Goal: Task Accomplishment & Management: Manage account settings

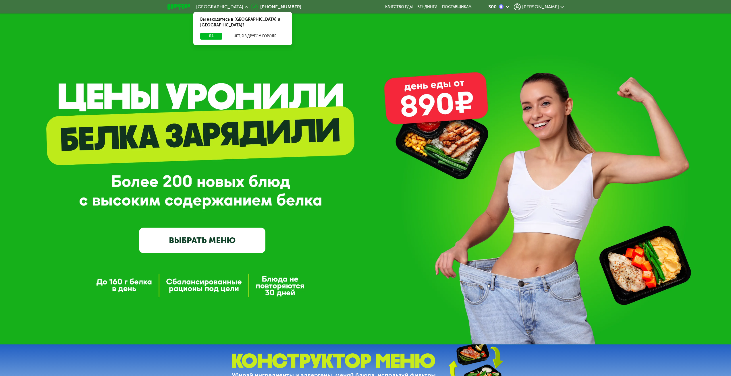
click at [563, 8] on icon at bounding box center [561, 6] width 3 height 3
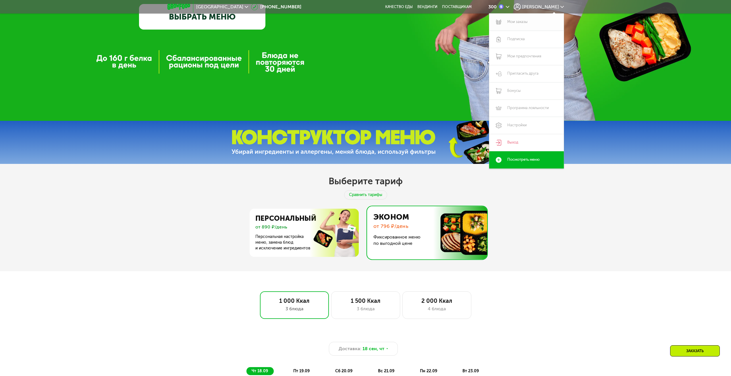
click at [516, 20] on link "Мои заказы" at bounding box center [526, 21] width 75 height 17
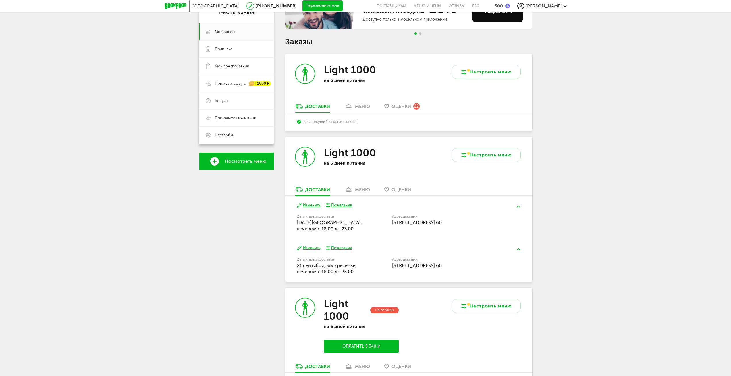
scroll to position [115, 0]
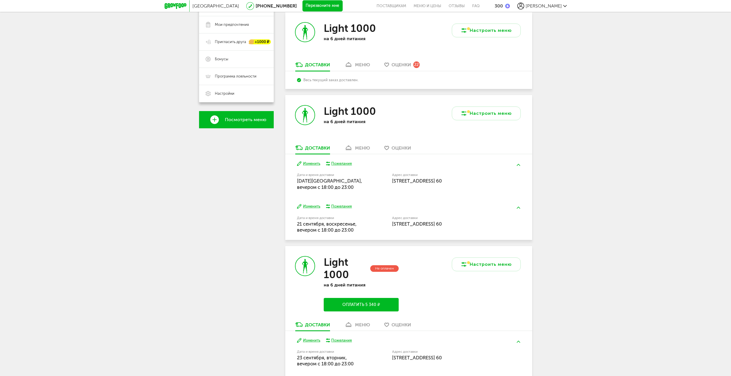
click at [356, 63] on div "меню" at bounding box center [362, 64] width 15 height 5
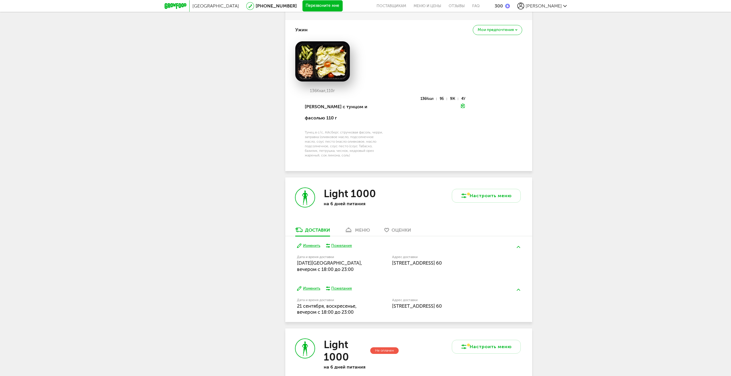
scroll to position [572, 0]
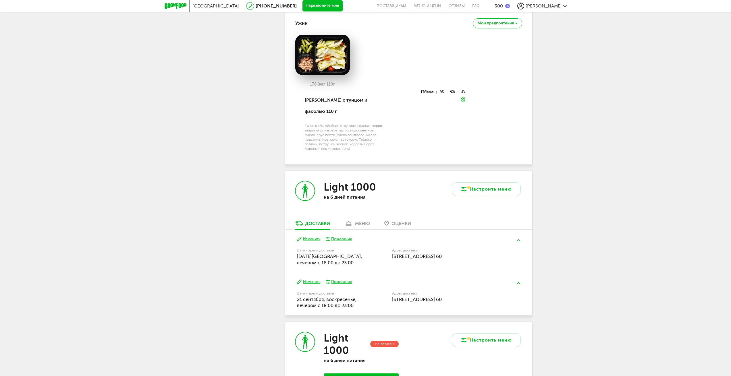
click at [357, 221] on div "меню" at bounding box center [362, 223] width 15 height 5
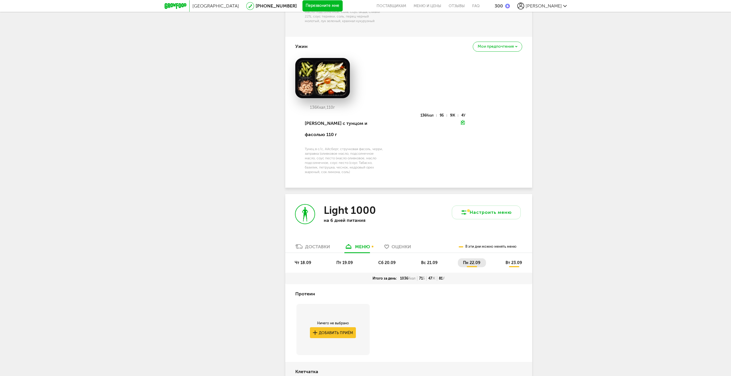
scroll to position [550, 0]
click at [305, 260] on span "чт 18.09" at bounding box center [303, 262] width 16 height 5
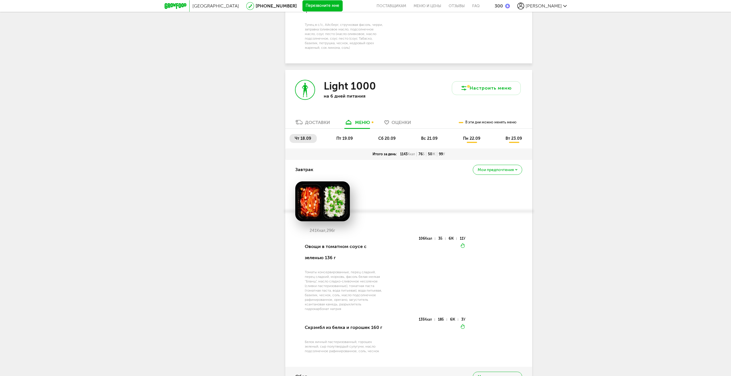
scroll to position [665, 0]
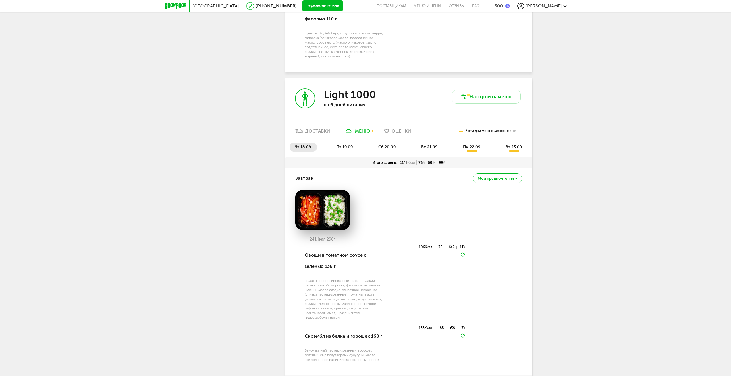
click at [346, 145] on span "пт 19.09" at bounding box center [344, 147] width 16 height 5
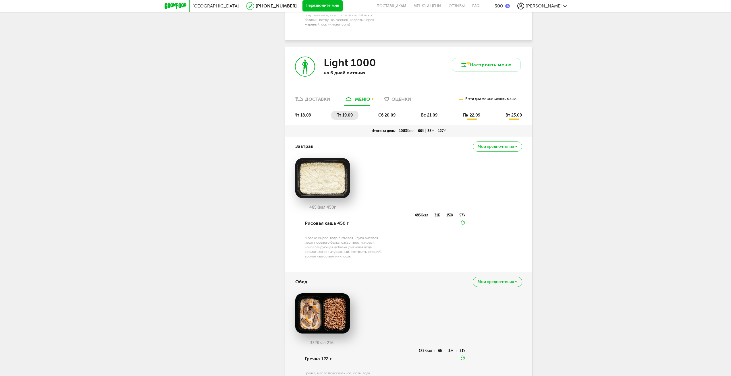
scroll to position [693, 0]
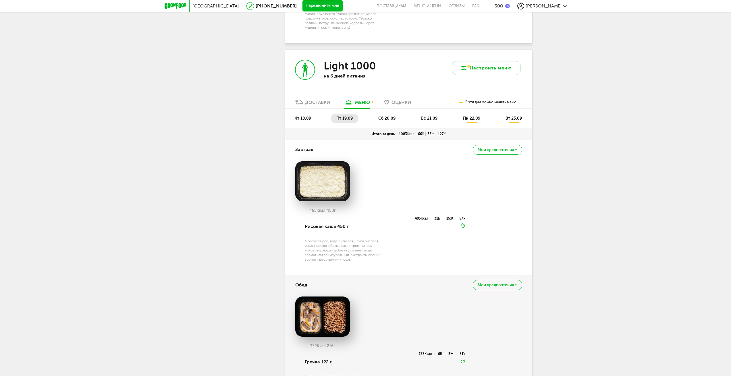
click at [389, 116] on span "сб 20.09" at bounding box center [386, 118] width 17 height 5
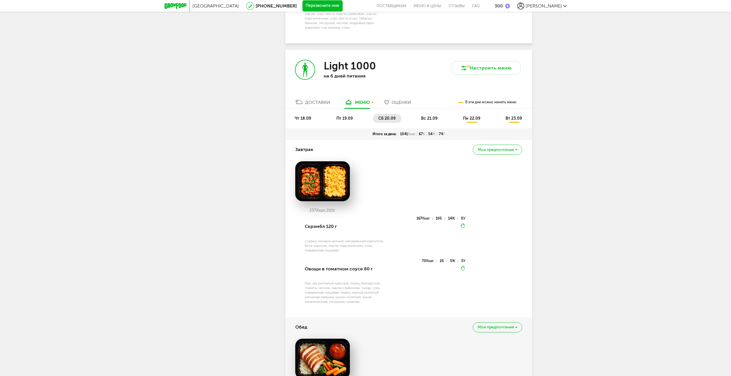
click at [423, 116] on li "вс 21.09" at bounding box center [429, 118] width 27 height 9
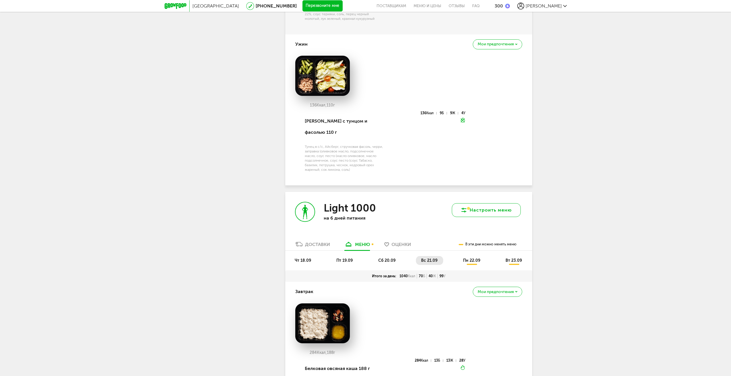
scroll to position [550, 0]
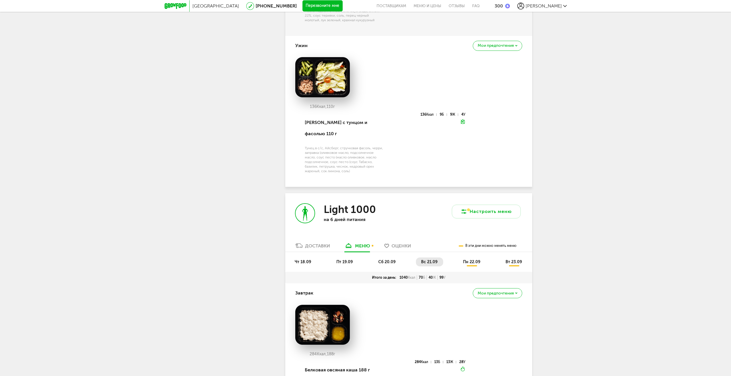
click at [472, 260] on span "пн 22.09" at bounding box center [471, 262] width 17 height 5
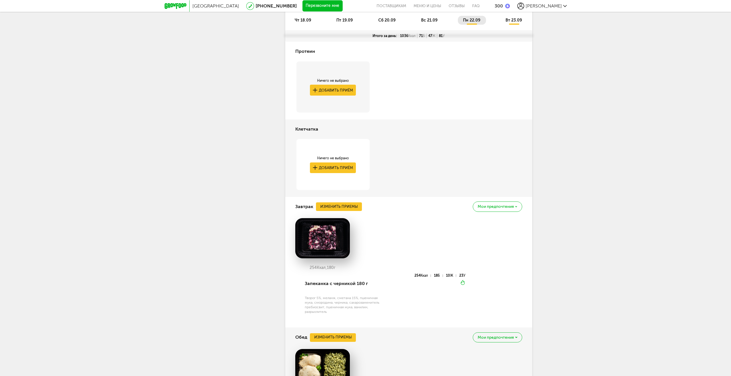
scroll to position [808, 0]
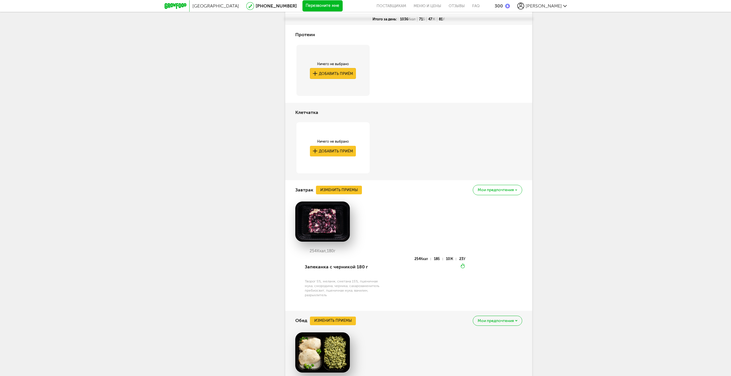
click at [331, 68] on button "Добавить приём" at bounding box center [333, 73] width 46 height 11
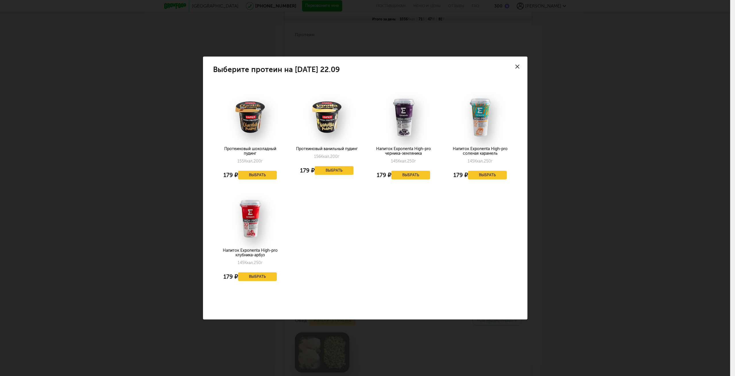
click at [517, 65] on icon at bounding box center [518, 67] width 4 height 4
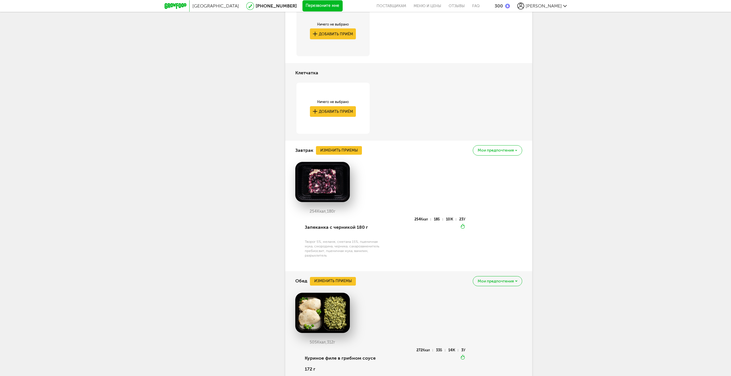
scroll to position [693, 0]
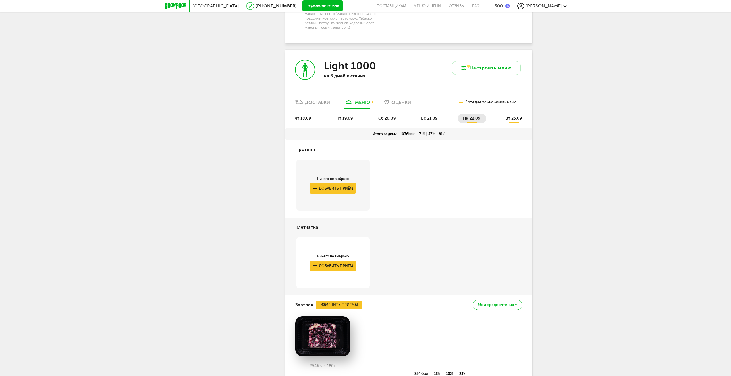
click at [517, 116] on span "вт 23.09" at bounding box center [514, 118] width 16 height 5
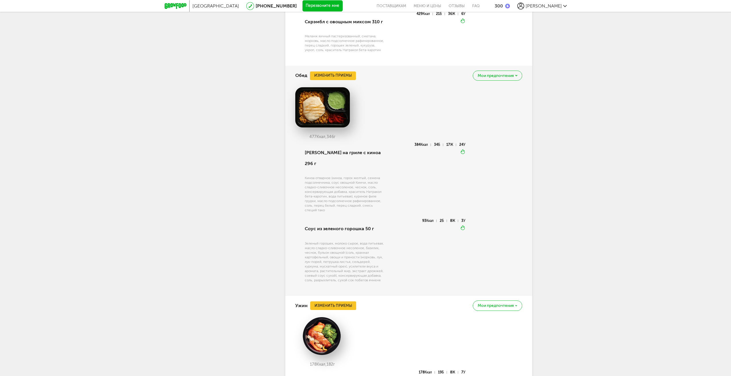
scroll to position [1067, 0]
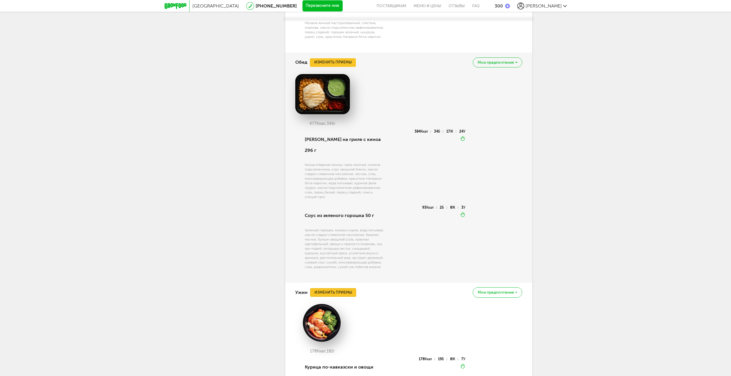
click at [345, 288] on button "Изменить приемы" at bounding box center [333, 292] width 46 height 9
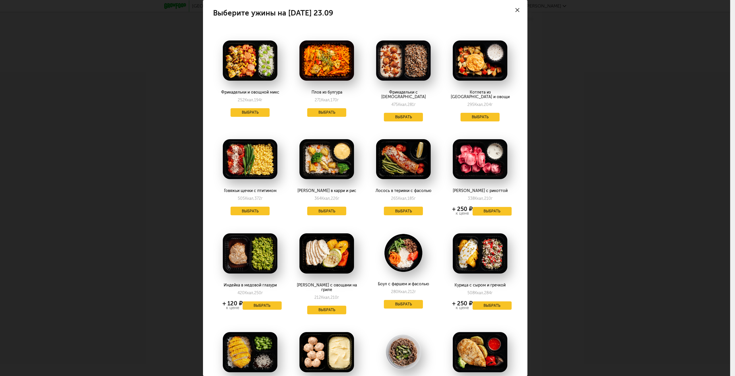
click at [582, 75] on div "Выберите ужины на вторник 23.09 Фрикадельки и овощной микс 252 Ккал, 194 г Выбр…" at bounding box center [365, 188] width 730 height 376
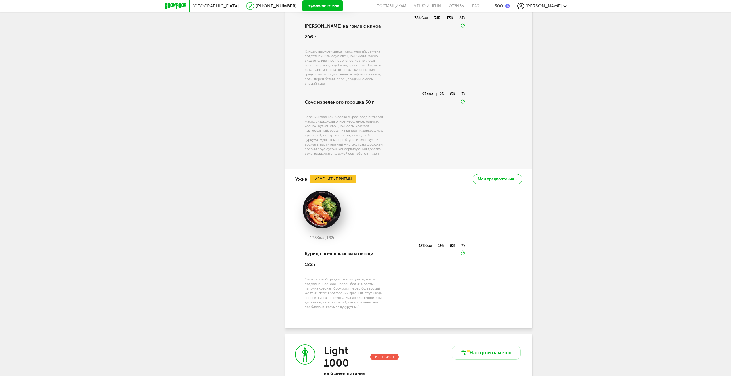
scroll to position [1182, 0]
click at [321, 201] on img at bounding box center [322, 208] width 55 height 38
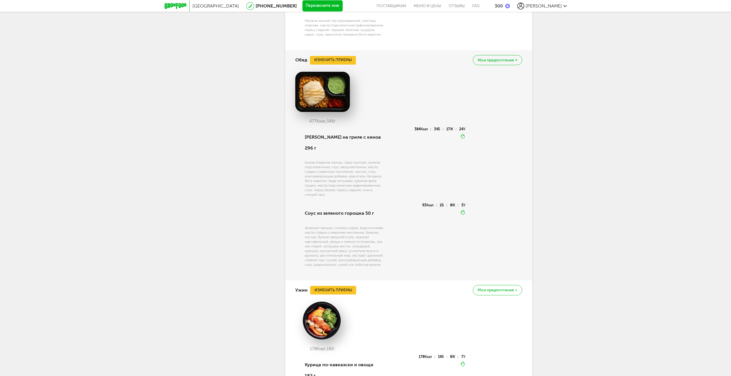
scroll to position [1038, 0]
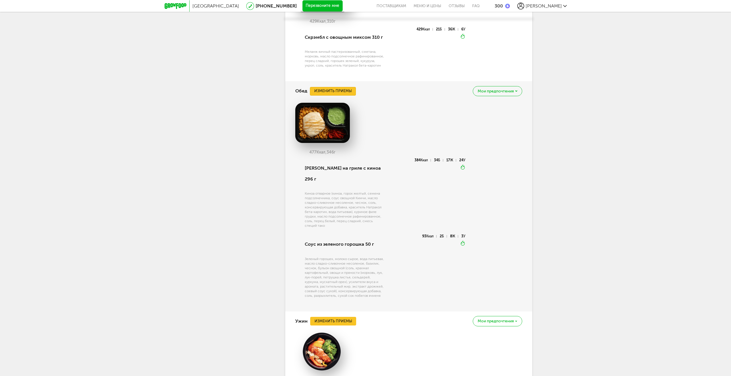
click at [335, 87] on button "Изменить приемы" at bounding box center [333, 91] width 46 height 9
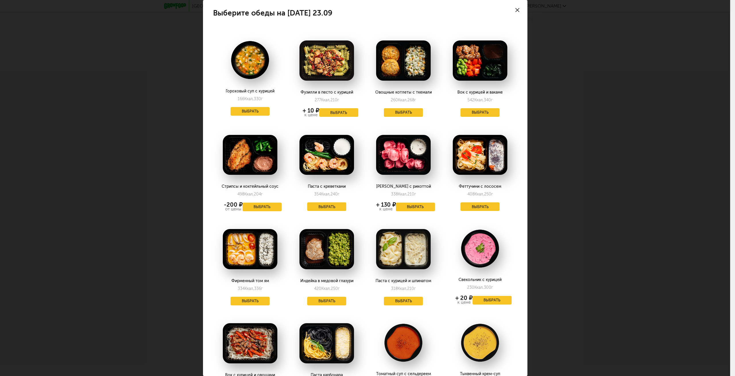
click at [516, 10] on icon at bounding box center [518, 10] width 4 height 4
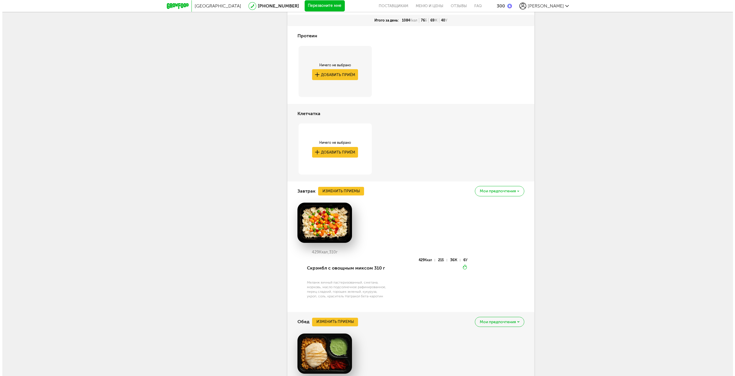
scroll to position [894, 0]
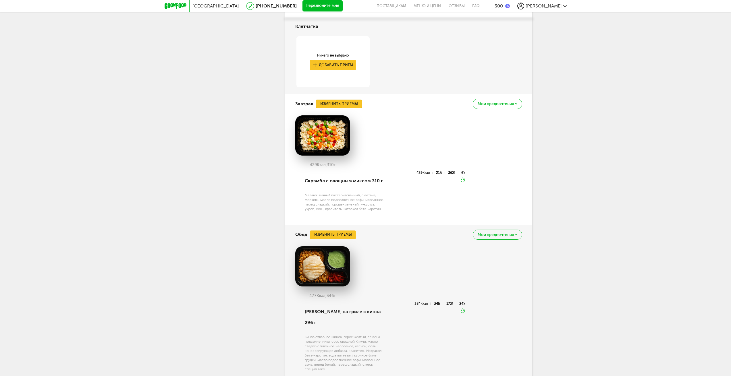
click at [352, 100] on button "Изменить приемы" at bounding box center [339, 104] width 46 height 9
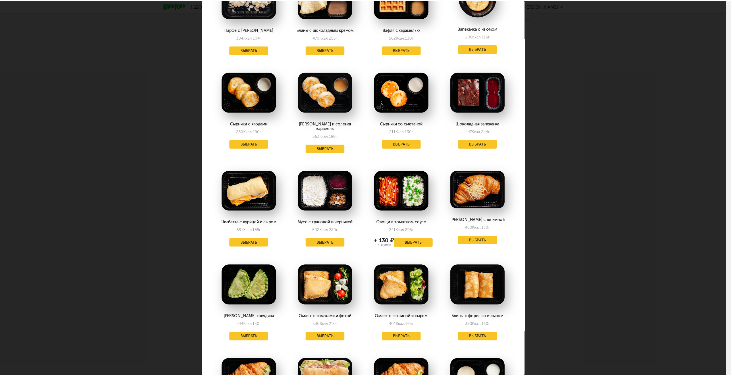
scroll to position [254, 0]
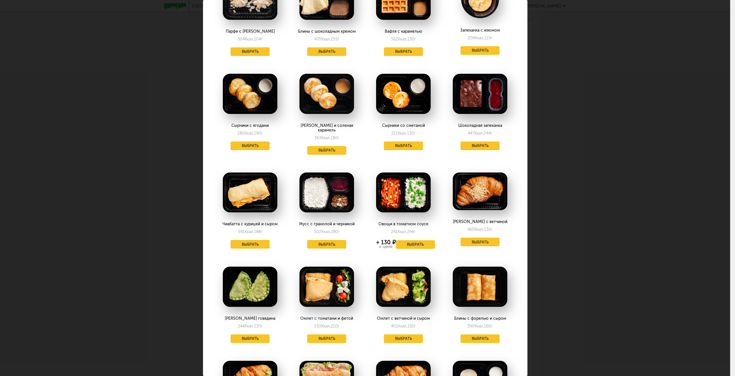
click at [635, 206] on div "Выберите завтраки на вторник 23.09 Запеканка с черникой 254 Ккал, 180 г + 130 ₽…" at bounding box center [365, 188] width 730 height 376
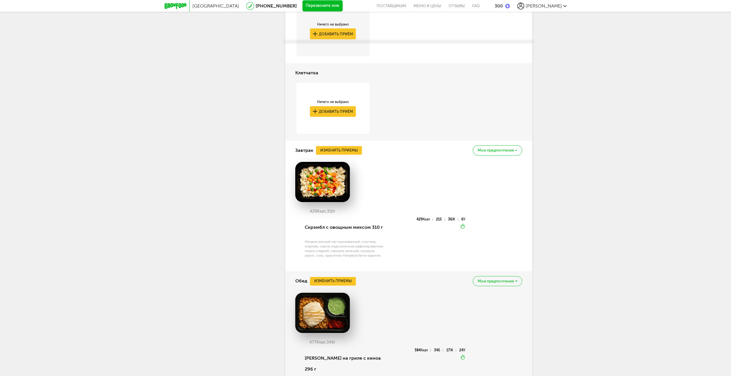
scroll to position [751, 0]
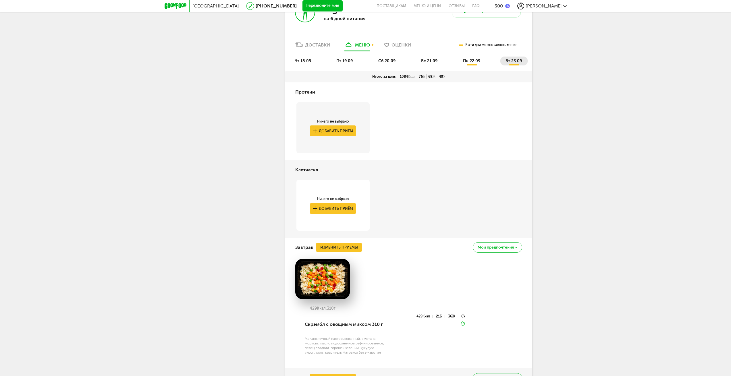
click at [477, 59] on span "пн 22.09" at bounding box center [471, 61] width 17 height 5
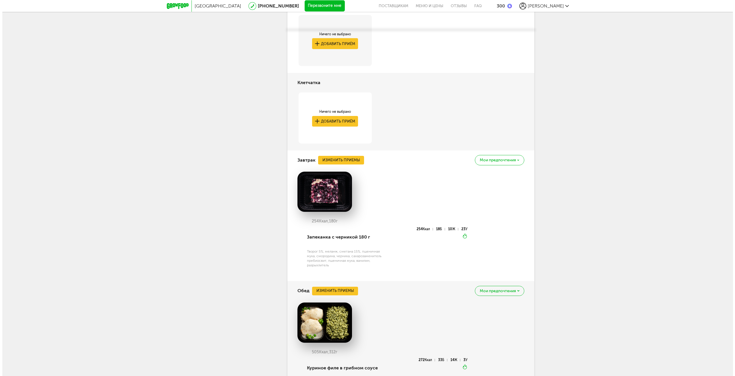
scroll to position [866, 0]
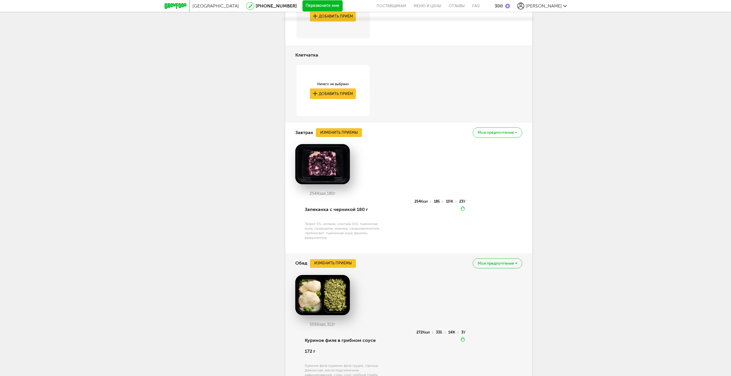
click at [346, 128] on button "Изменить приемы" at bounding box center [339, 132] width 46 height 9
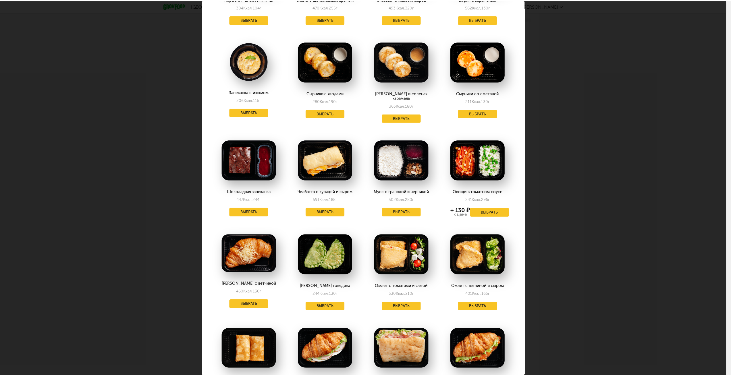
scroll to position [287, 0]
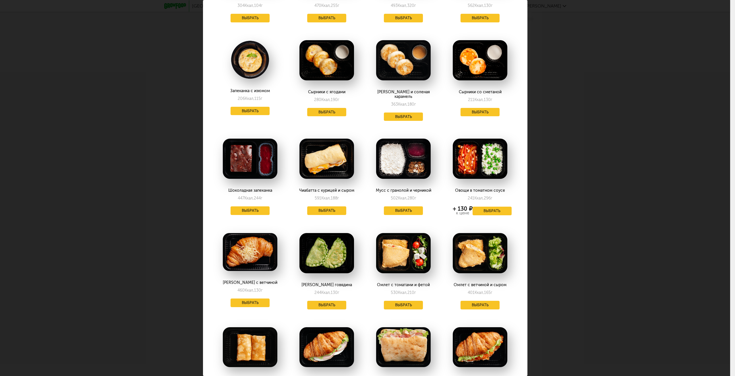
click at [581, 254] on div "Выберите завтраки на понедельник 22.09 Печенье и яблоки с корицей 272 Ккал, 162…" at bounding box center [365, 188] width 730 height 376
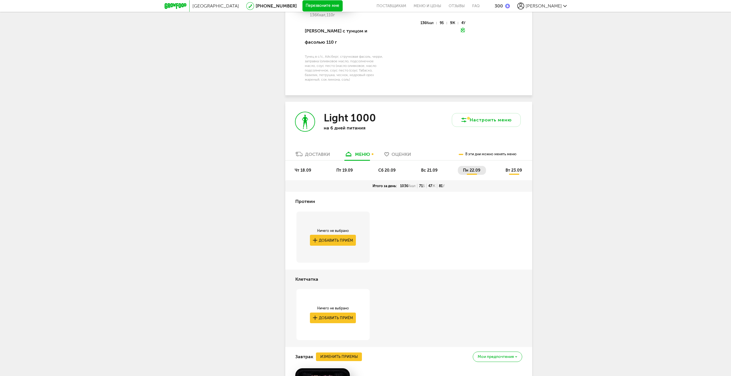
scroll to position [636, 0]
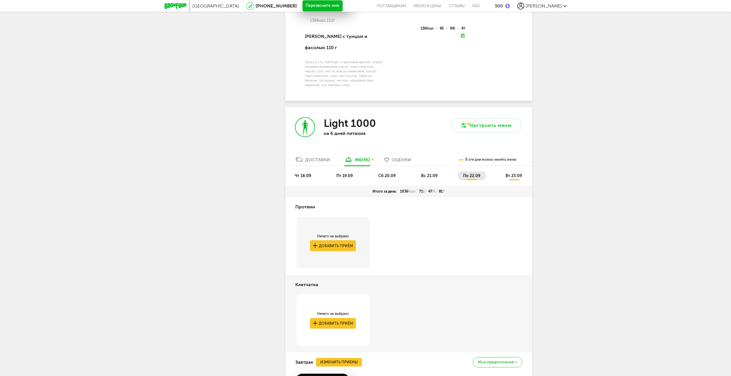
click at [430, 173] on span "вс 21.09" at bounding box center [429, 175] width 16 height 5
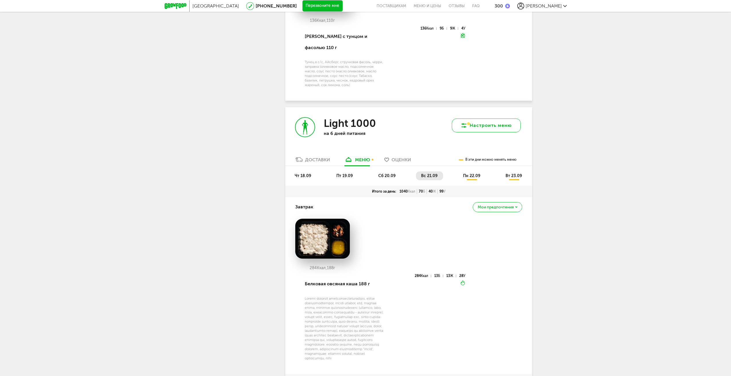
click at [494, 121] on button "Настроить меню" at bounding box center [486, 126] width 69 height 14
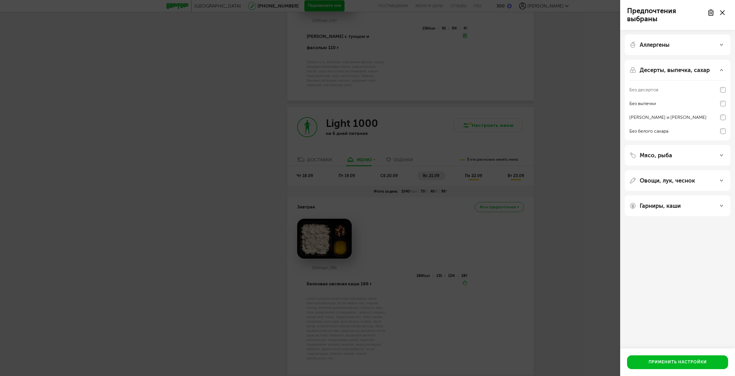
click at [671, 202] on p "Гарниры, каши" at bounding box center [660, 205] width 41 height 7
click at [672, 186] on div "Овощи, лук, чеснок" at bounding box center [678, 180] width 106 height 21
click at [674, 177] on div "Овощи, лук, чеснок" at bounding box center [678, 180] width 106 height 21
click at [677, 179] on p "Овощи, лук, чеснок" at bounding box center [667, 180] width 55 height 7
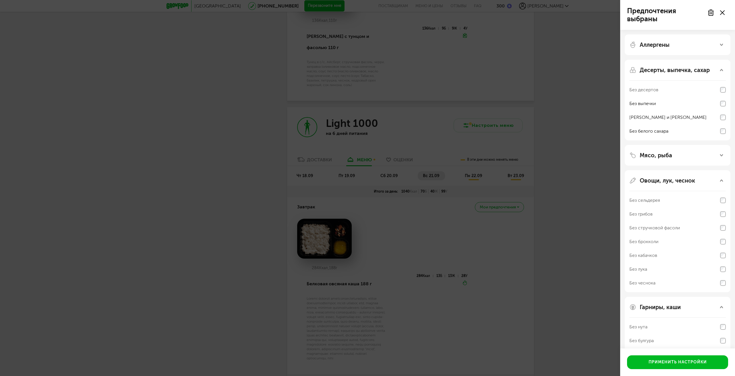
click at [670, 48] on div "Аллергены" at bounding box center [678, 44] width 106 height 21
click at [668, 44] on p "Аллергены" at bounding box center [655, 44] width 30 height 7
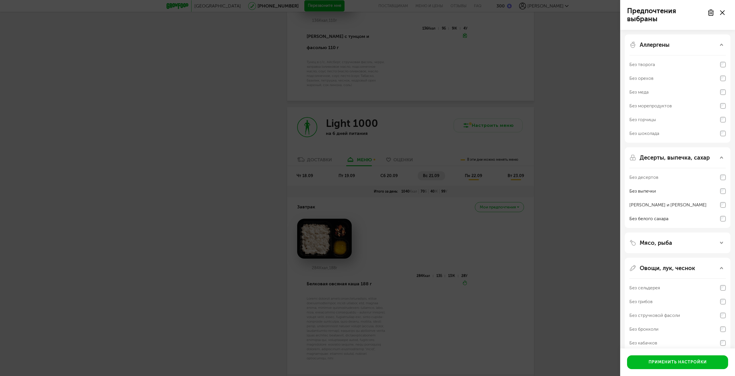
click at [593, 130] on div "Предпочтения выбраны Аллергены Без творога Без орехов Без меда Без морепродукто…" at bounding box center [367, 188] width 735 height 376
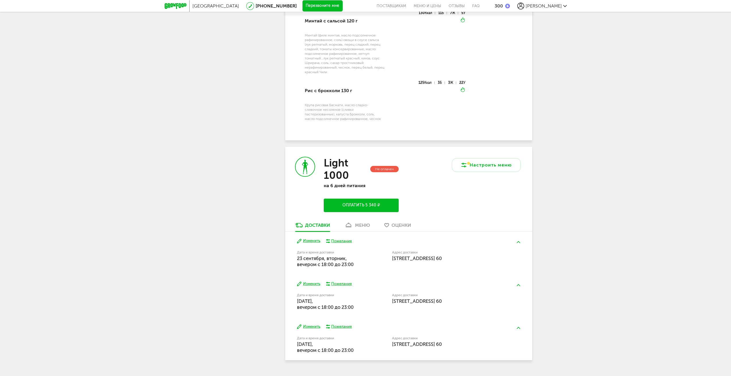
scroll to position [1270, 0]
click at [364, 222] on div "меню" at bounding box center [362, 224] width 15 height 5
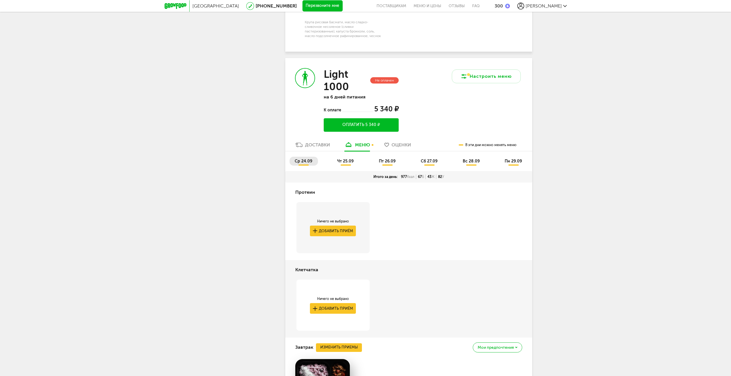
scroll to position [1328, 0]
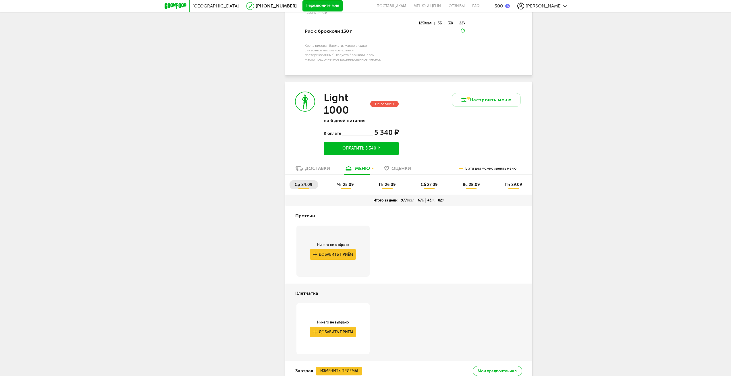
click at [347, 182] on span "чт 25.09" at bounding box center [345, 184] width 16 height 5
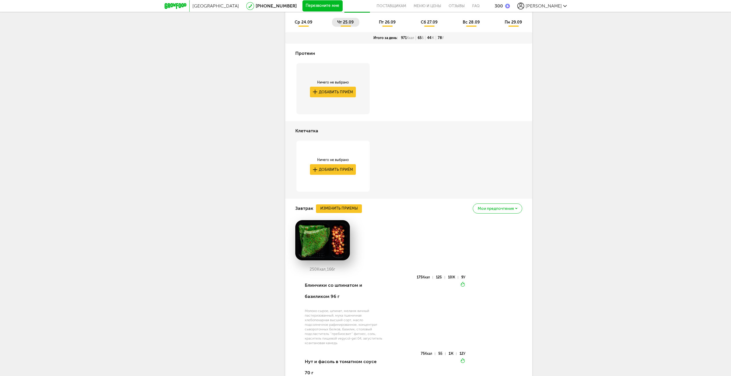
scroll to position [1587, 0]
